Goal: Information Seeking & Learning: Learn about a topic

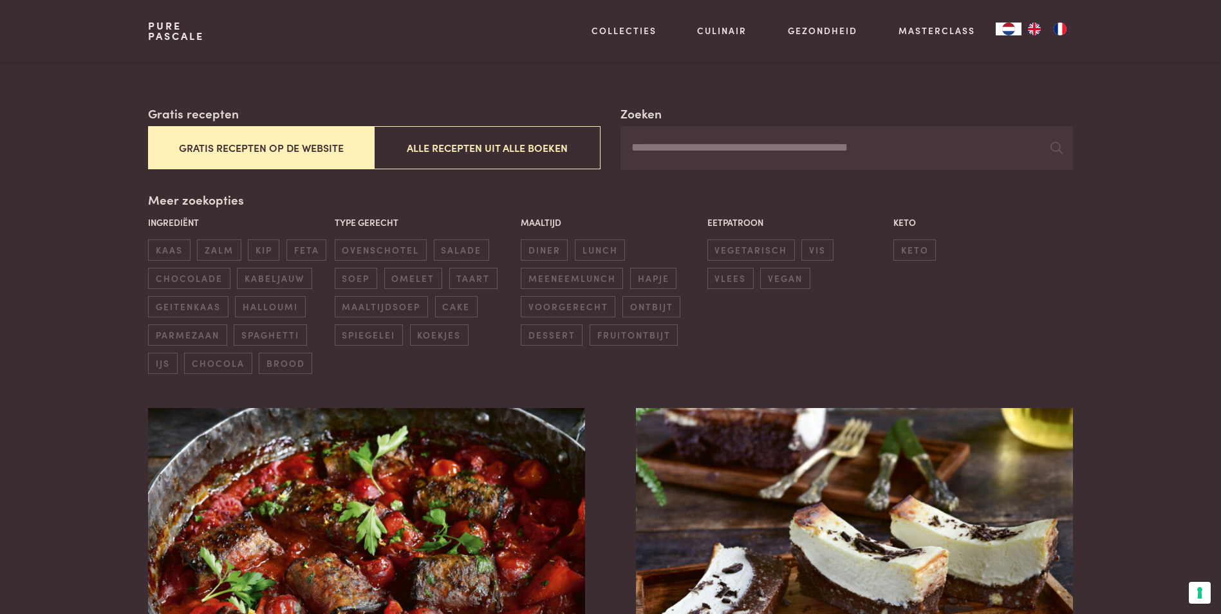
scroll to position [192, 0]
click at [548, 249] on span "diner" at bounding box center [544, 249] width 47 height 21
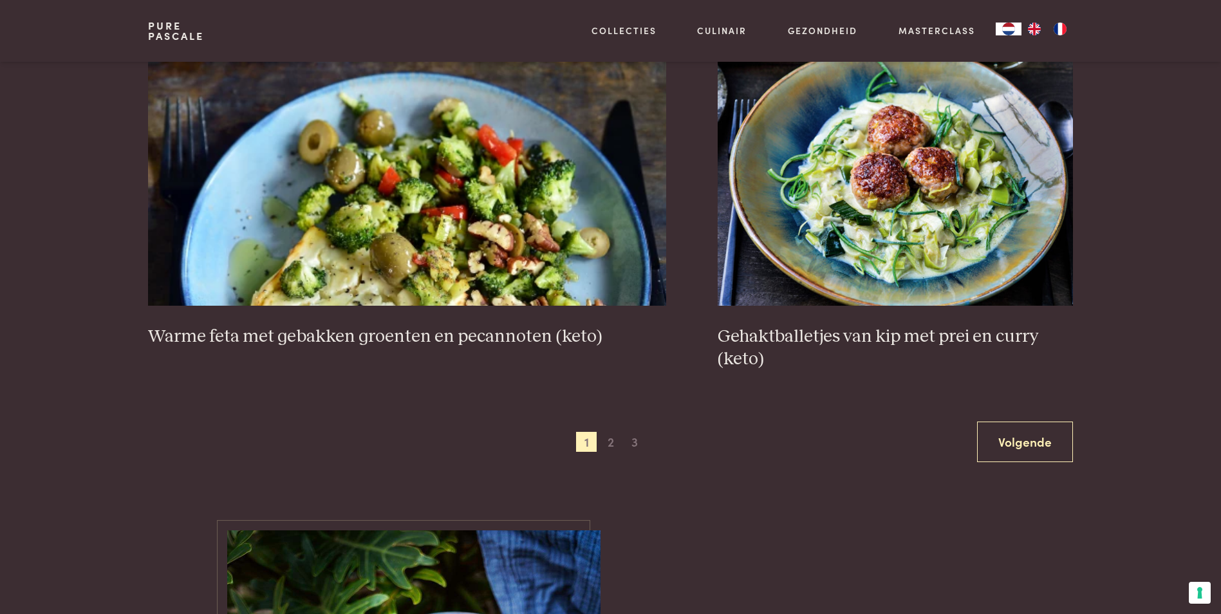
scroll to position [2353, 0]
click at [610, 444] on span "2" at bounding box center [610, 441] width 21 height 21
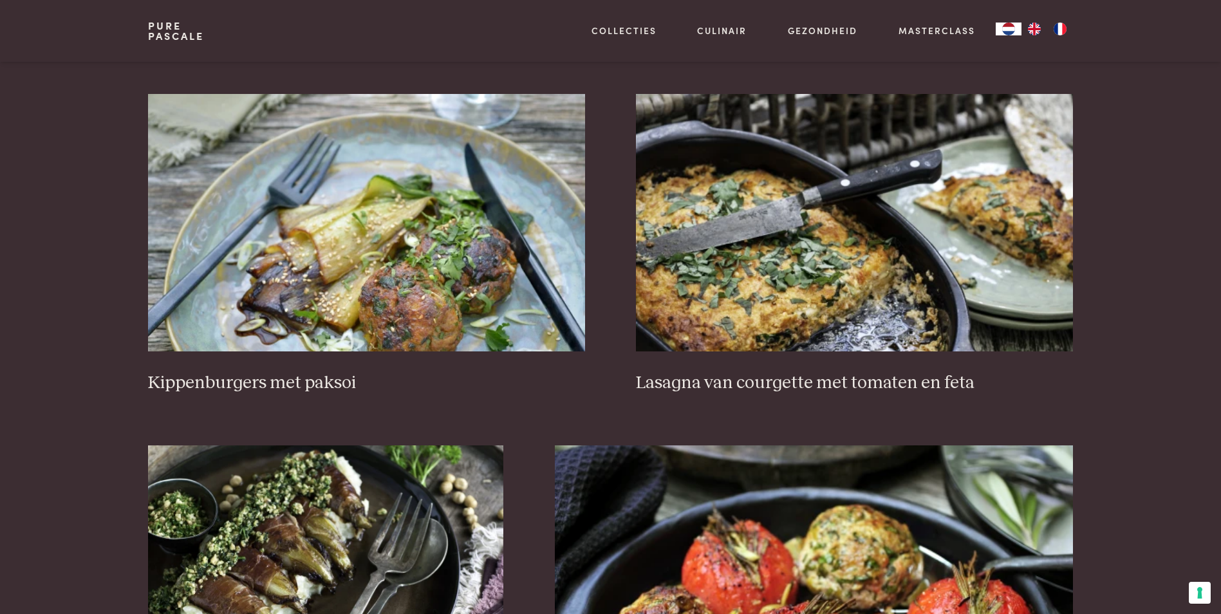
scroll to position [1582, 0]
click at [313, 320] on img at bounding box center [366, 221] width 436 height 257
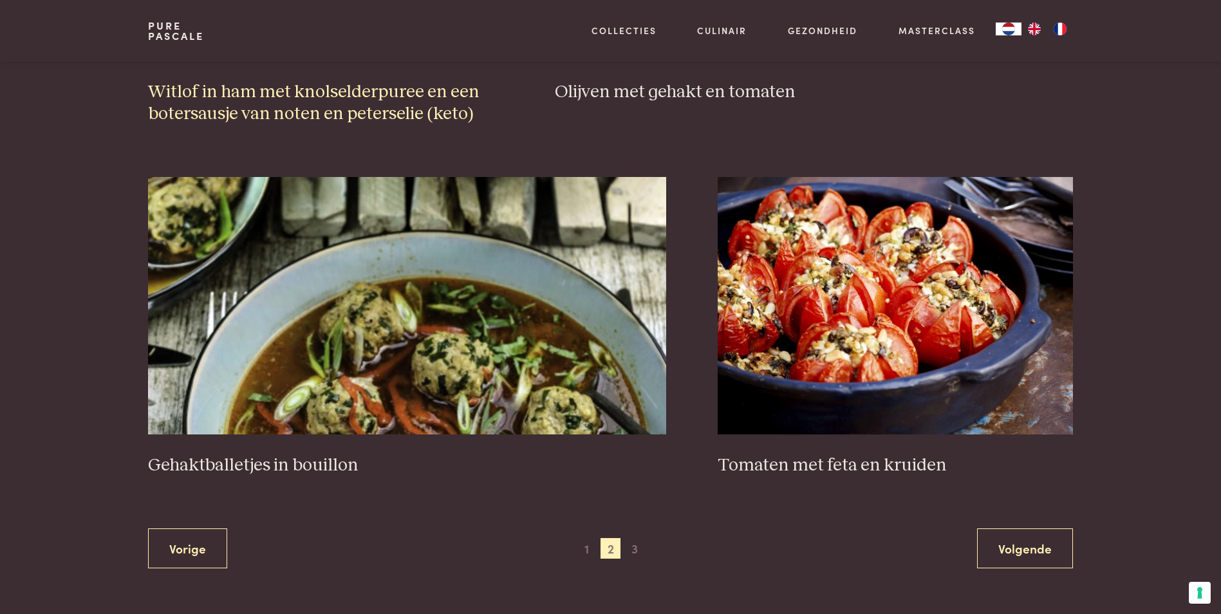
scroll to position [2225, 0]
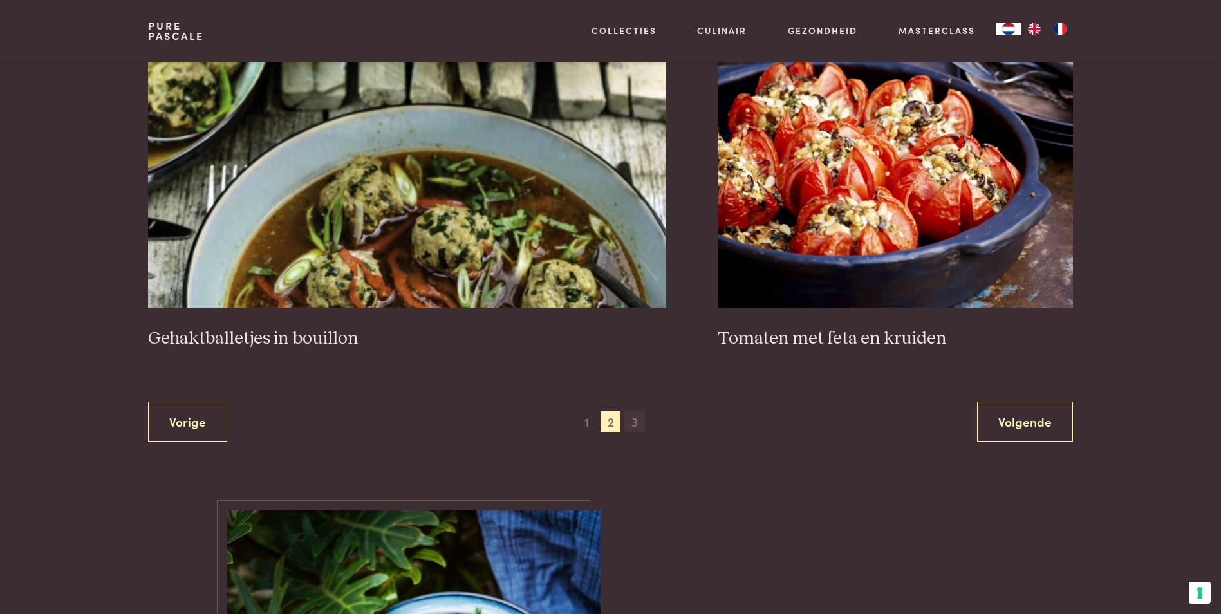
click at [633, 424] on span "3" at bounding box center [634, 421] width 21 height 21
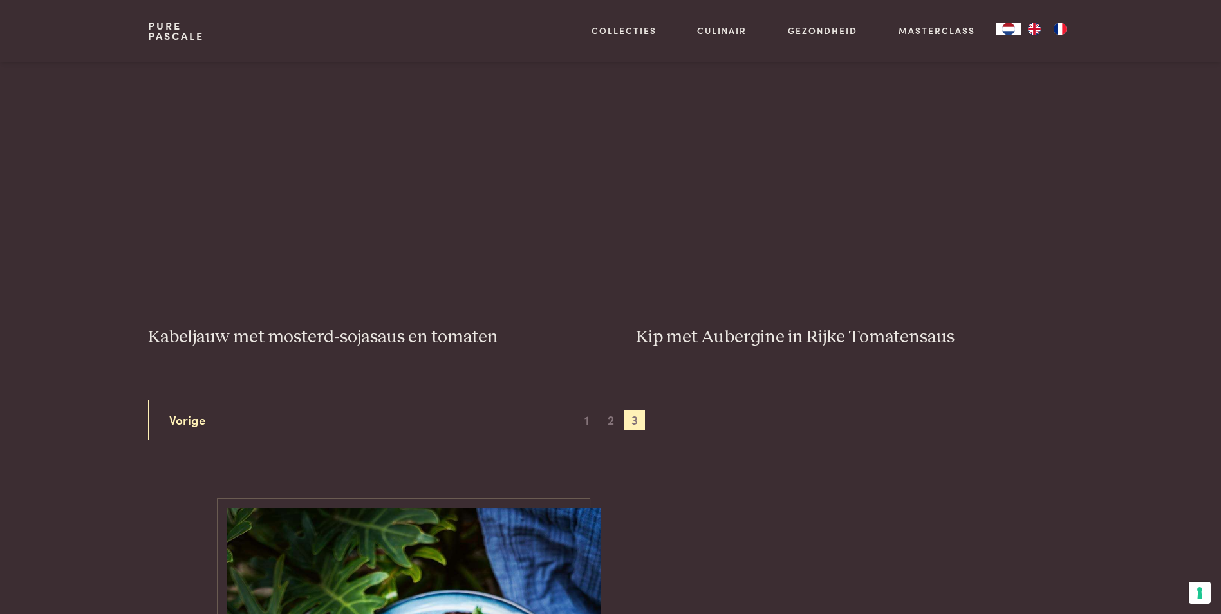
scroll to position [552, 0]
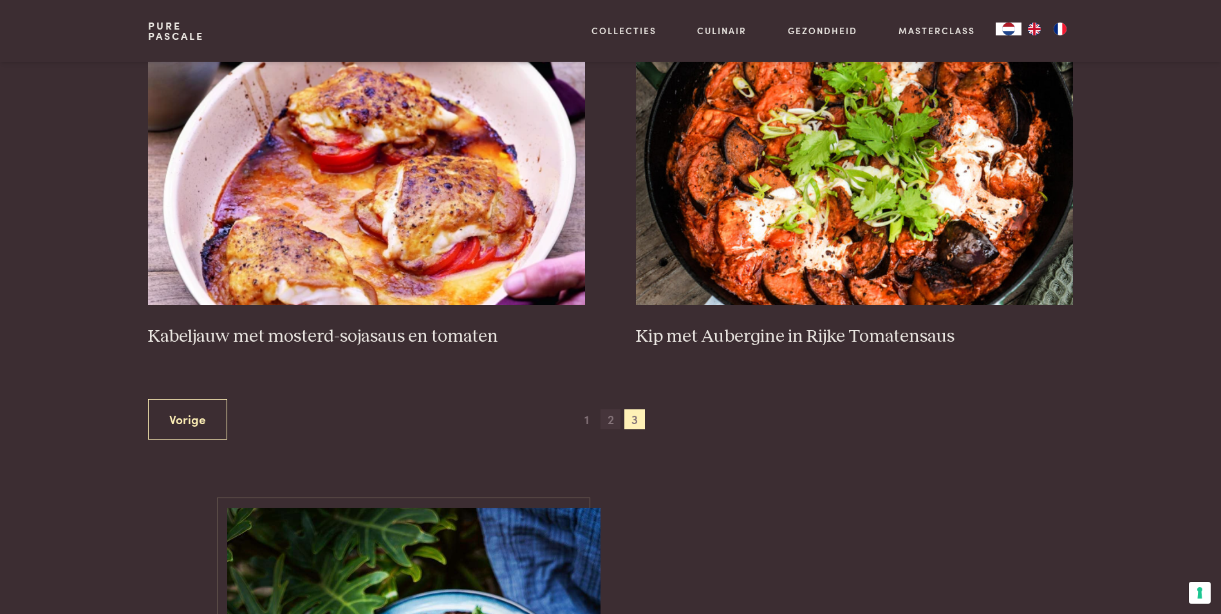
click at [611, 422] on span "2" at bounding box center [610, 419] width 21 height 21
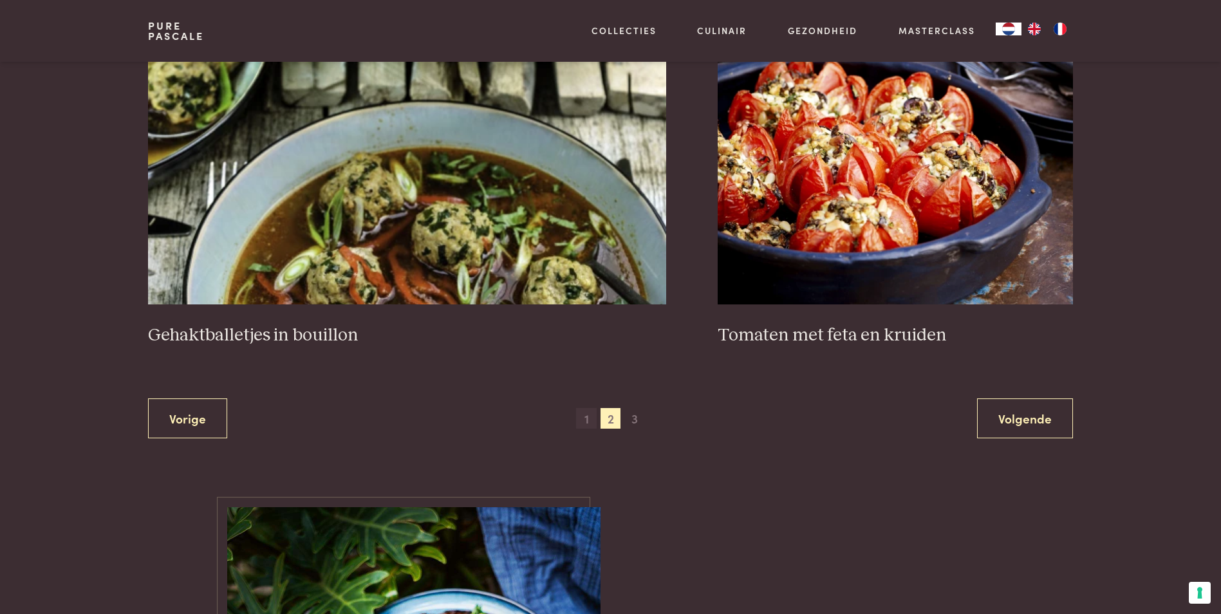
click at [585, 422] on span "1" at bounding box center [586, 418] width 21 height 21
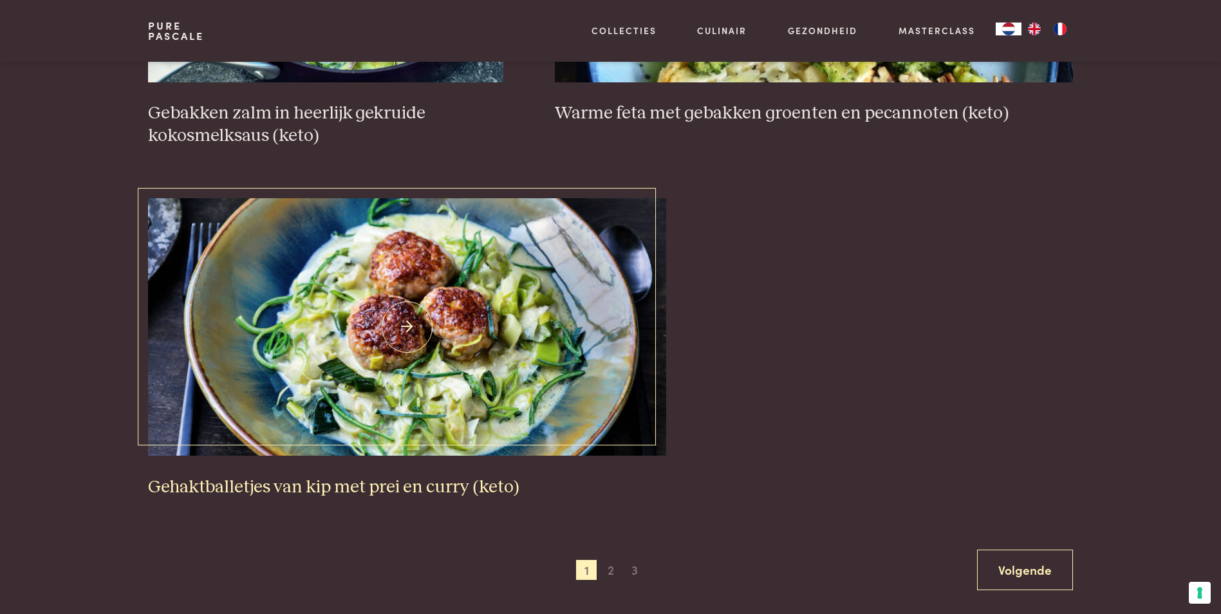
scroll to position [2225, 0]
click at [606, 571] on span "2" at bounding box center [610, 569] width 21 height 21
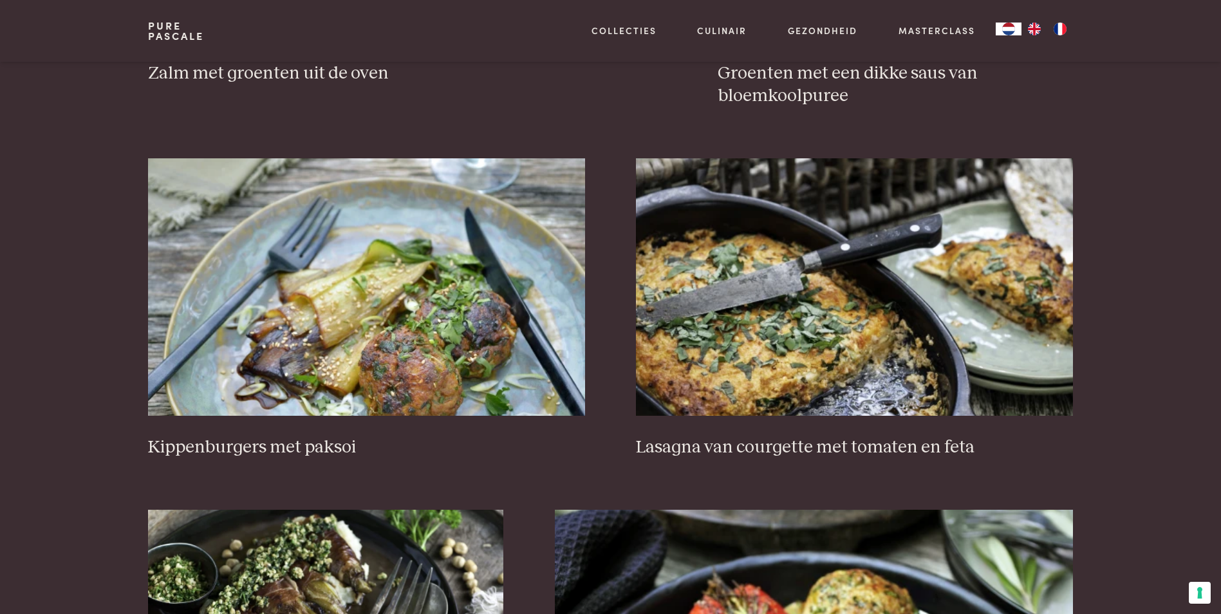
scroll to position [1518, 0]
click at [486, 358] on img at bounding box center [366, 286] width 436 height 257
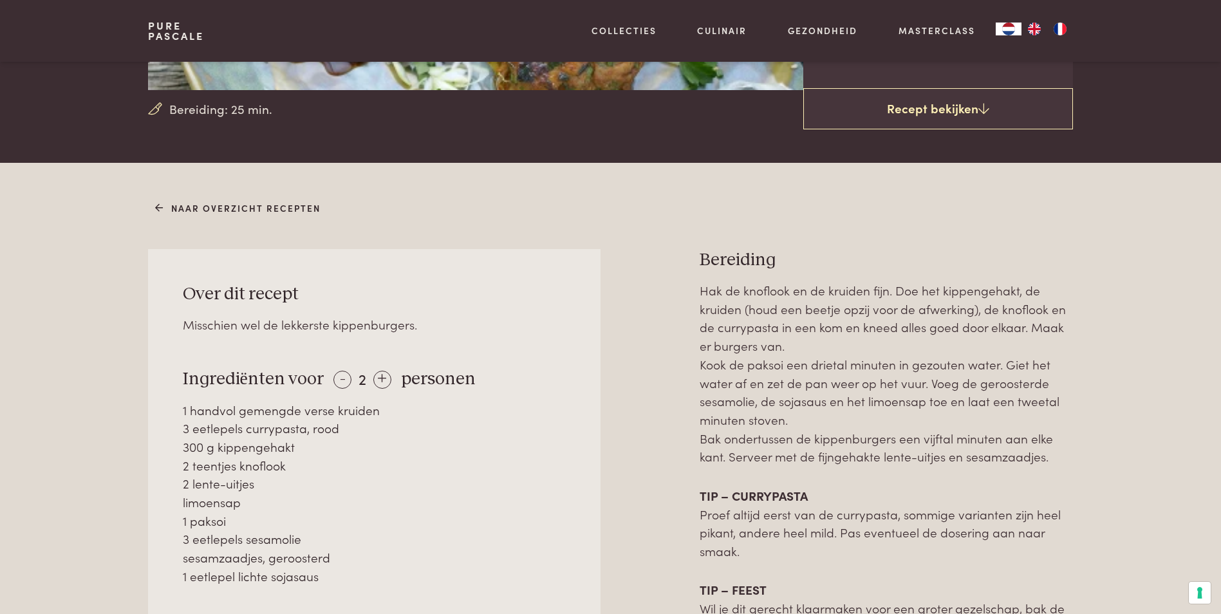
scroll to position [385, 0]
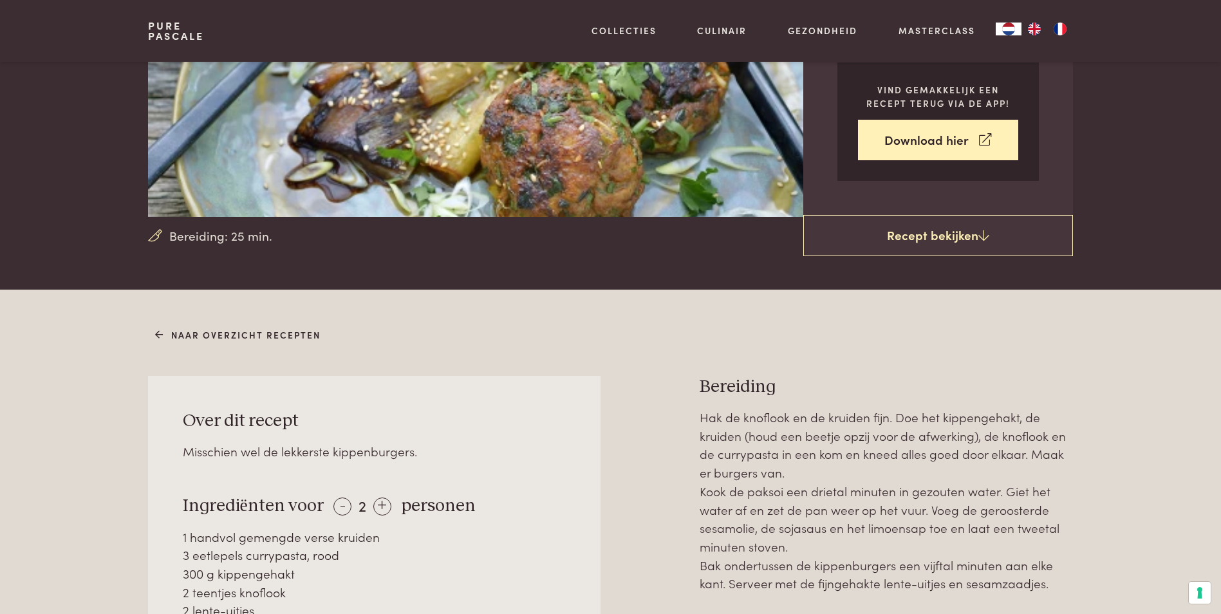
scroll to position [257, 0]
